Goal: Task Accomplishment & Management: Manage account settings

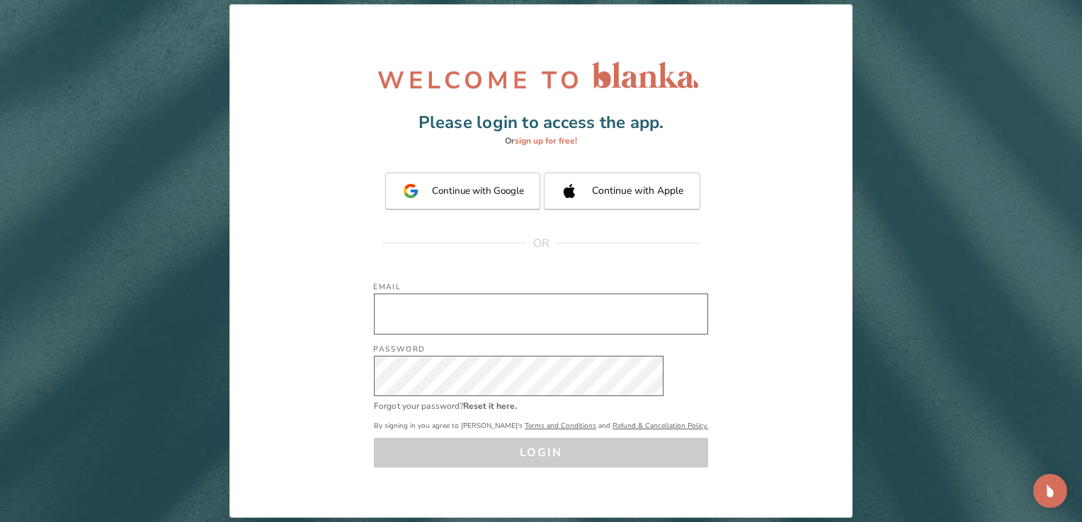
type input "[EMAIL_ADDRESS][DOMAIN_NAME]"
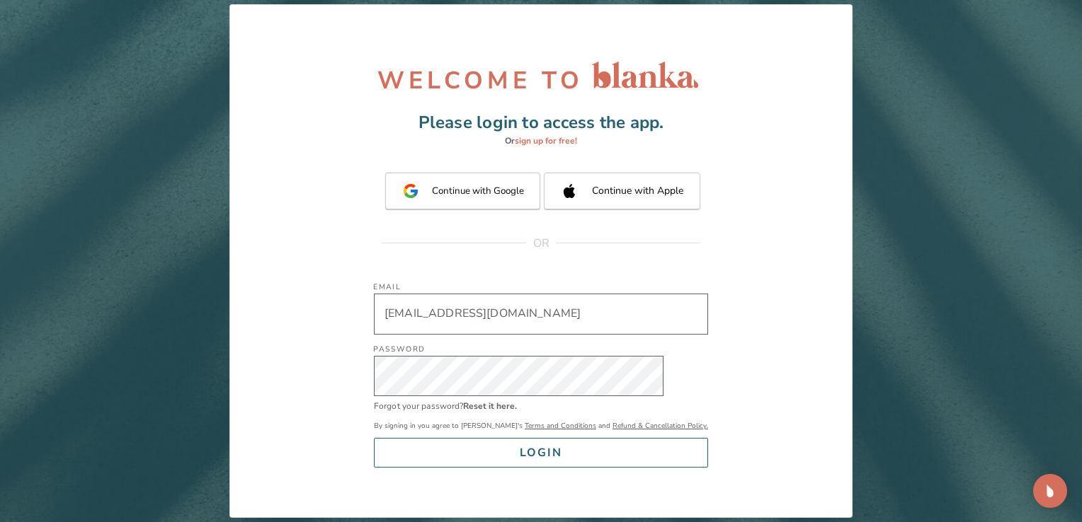
click at [496, 453] on div "By signing in you agree to [PERSON_NAME]'s Terms and Conditions and Refund & Ca…" at bounding box center [541, 440] width 334 height 55
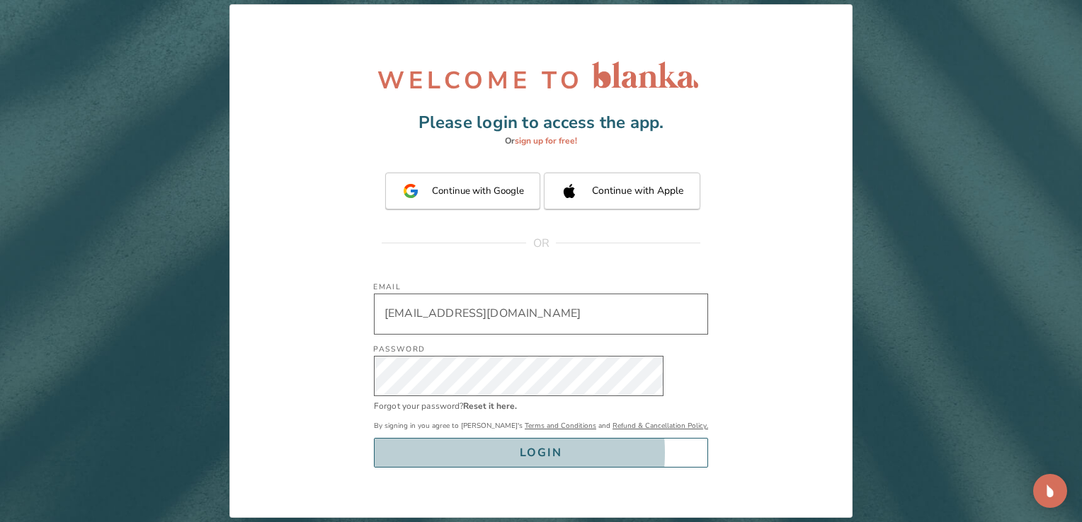
click at [496, 453] on button "LOGIN" at bounding box center [541, 453] width 334 height 30
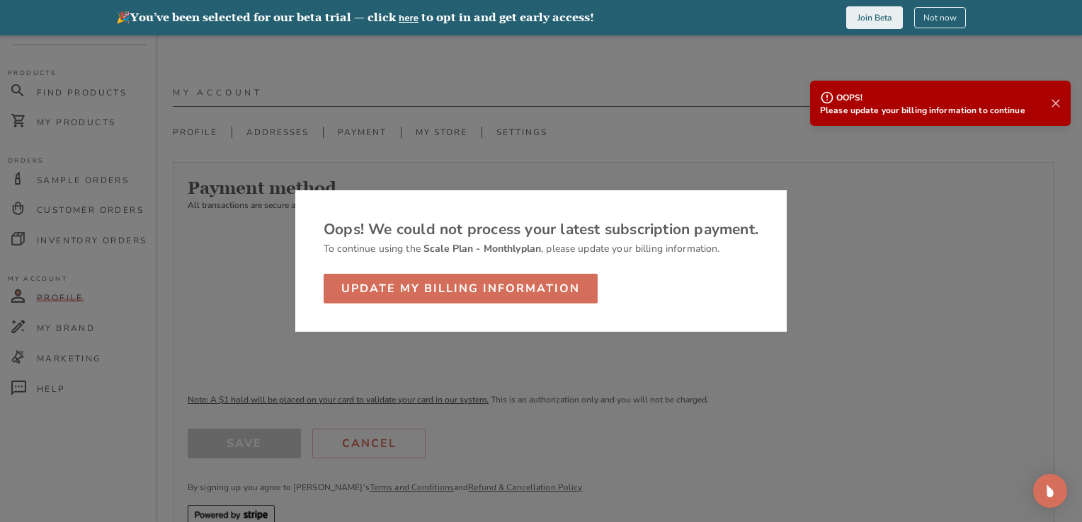
click at [1057, 97] on icon at bounding box center [1055, 103] width 14 height 14
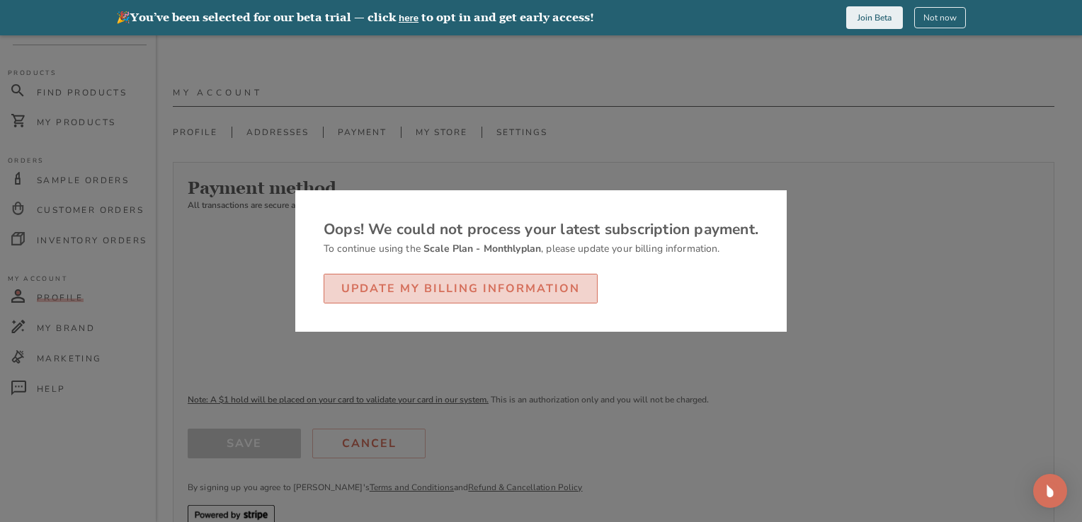
click at [517, 291] on div "Update my billing information" at bounding box center [460, 289] width 239 height 20
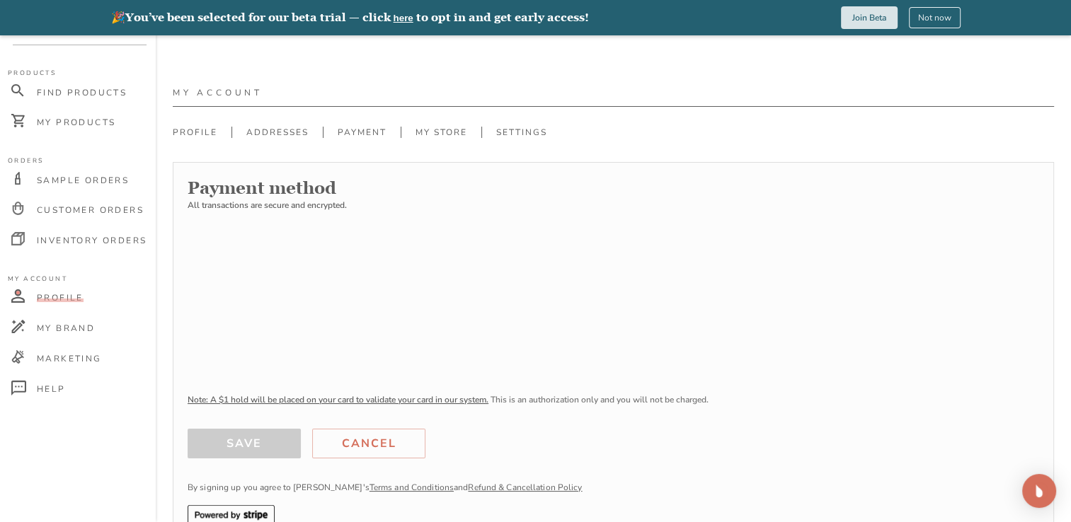
click at [865, 17] on button "Join Beta" at bounding box center [869, 17] width 57 height 23
